Goal: Complete application form

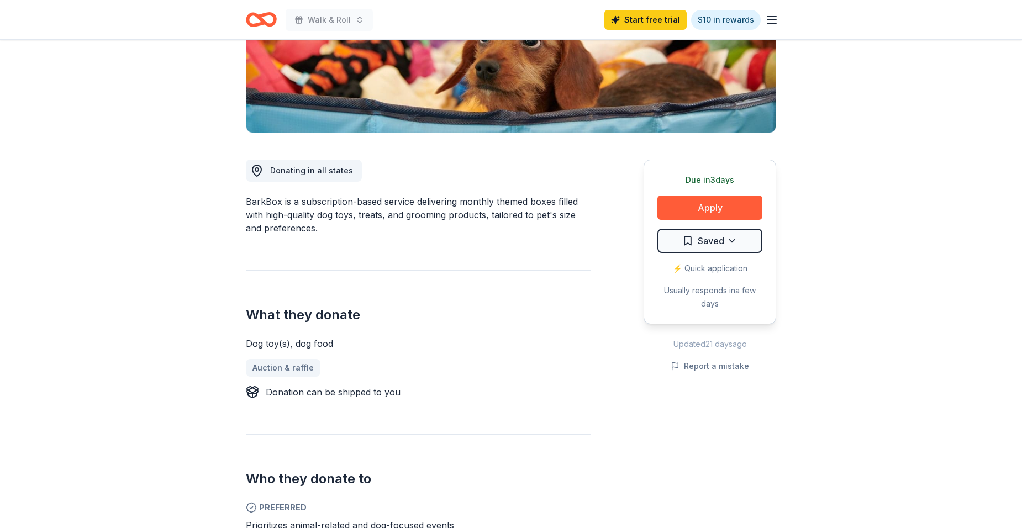
scroll to position [221, 0]
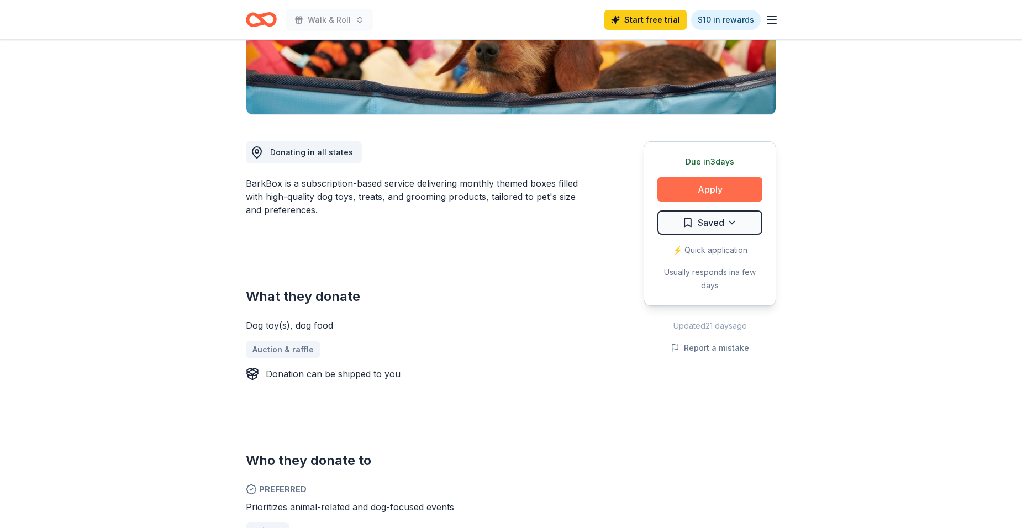
click at [725, 188] on button "Apply" at bounding box center [709, 189] width 105 height 24
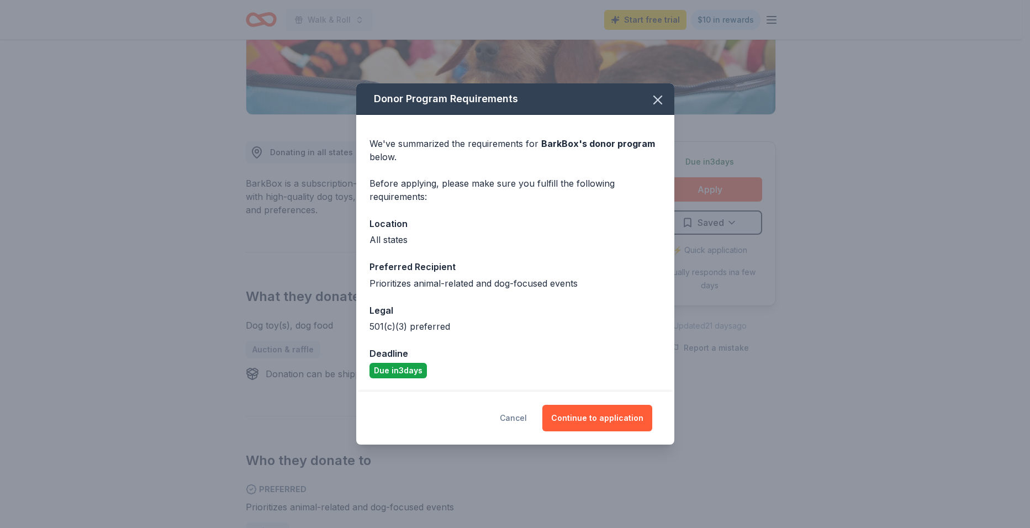
click at [525, 415] on button "Cancel" at bounding box center [513, 418] width 27 height 27
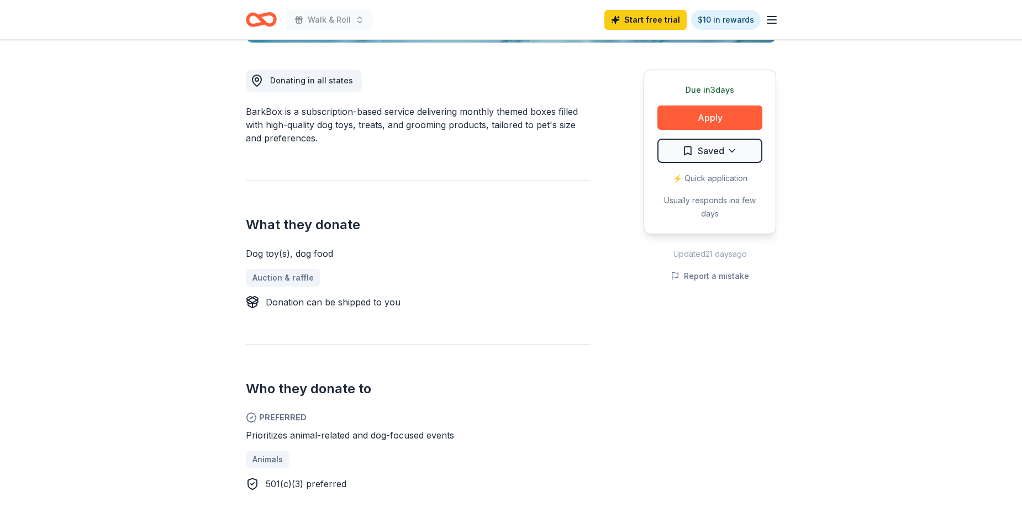
scroll to position [552, 0]
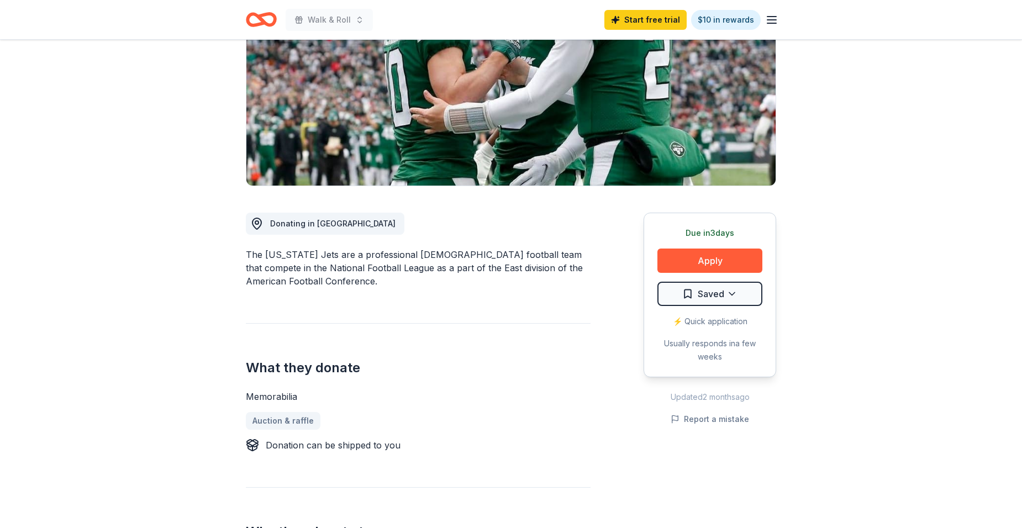
scroll to position [166, 0]
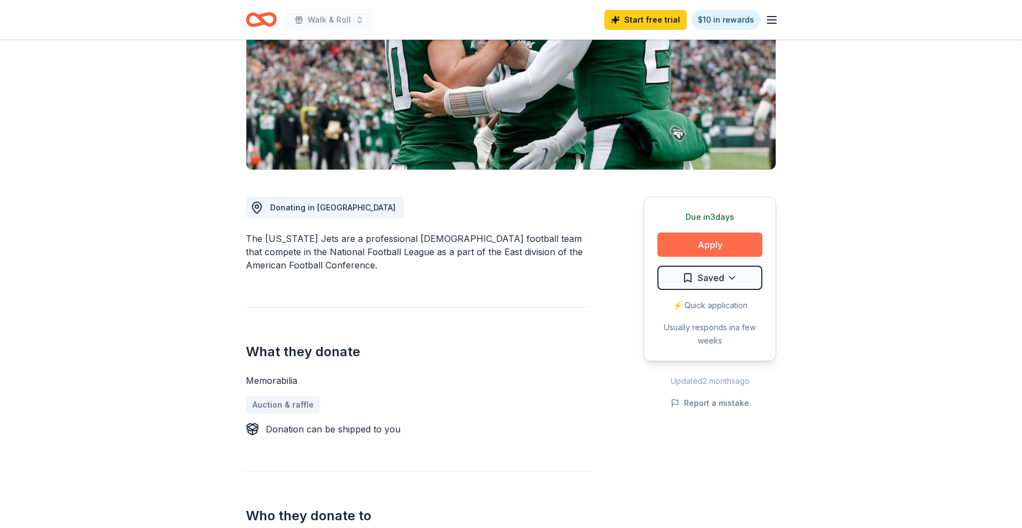
click at [710, 252] on button "Apply" at bounding box center [709, 244] width 105 height 24
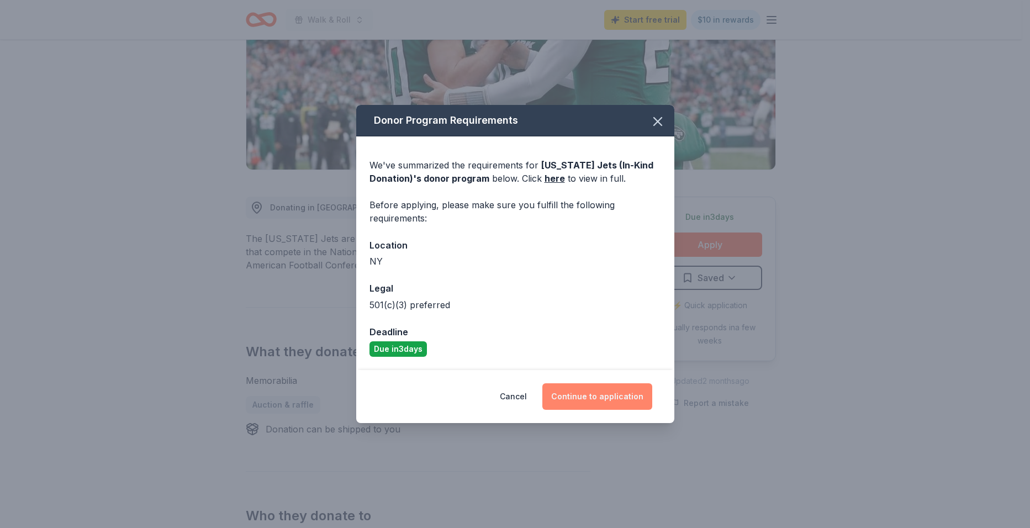
click at [603, 393] on button "Continue to application" at bounding box center [597, 396] width 110 height 27
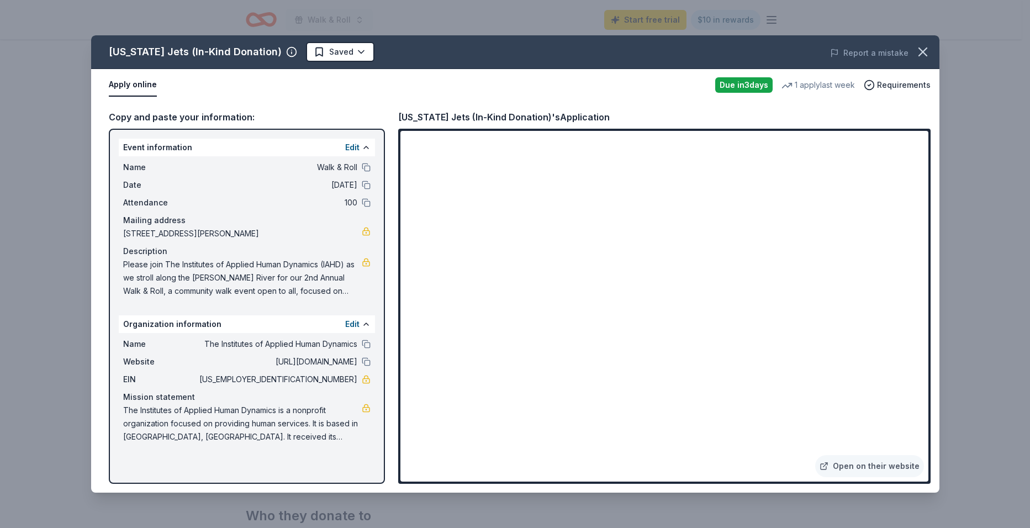
click at [258, 208] on span "100" at bounding box center [277, 202] width 160 height 13
click at [925, 55] on icon "button" at bounding box center [923, 52] width 8 height 8
